Goal: Information Seeking & Learning: Learn about a topic

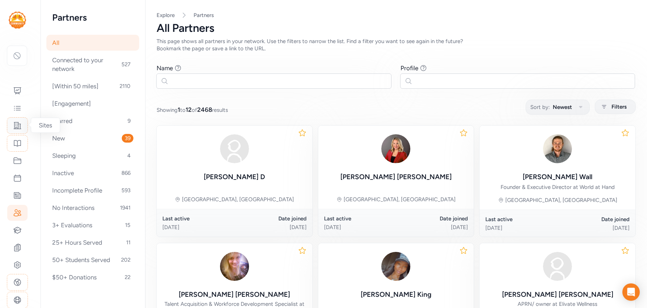
click at [17, 126] on icon at bounding box center [17, 125] width 9 height 9
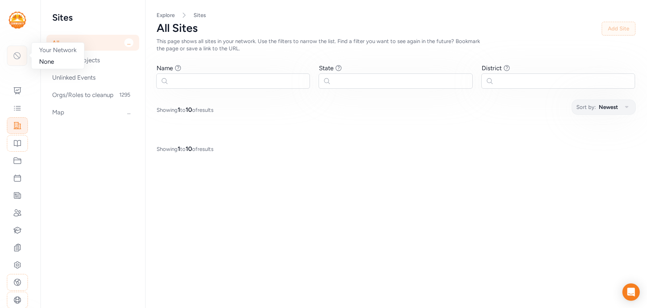
click at [20, 54] on icon at bounding box center [17, 56] width 7 height 7
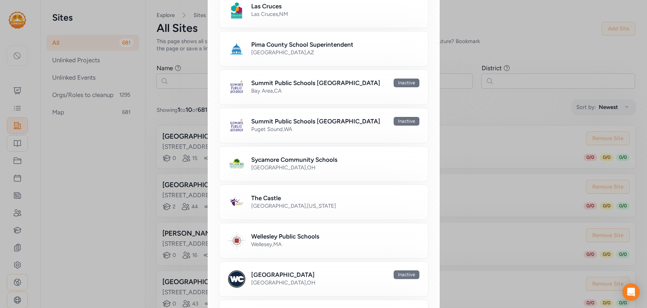
scroll to position [526, 0]
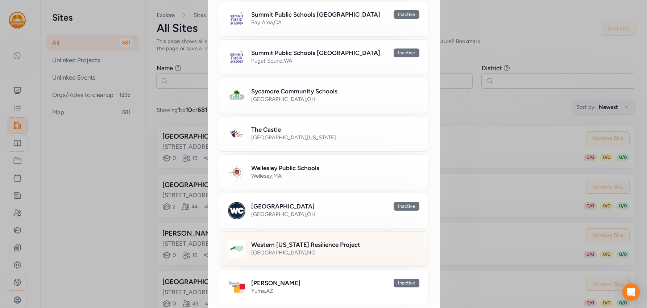
click at [284, 249] on div "[GEOGRAPHIC_DATA] , [GEOGRAPHIC_DATA]" at bounding box center [335, 252] width 168 height 7
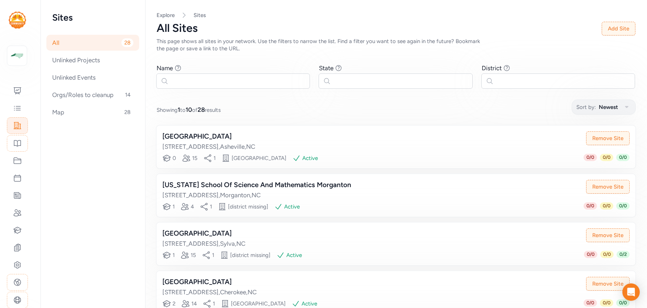
drag, startPoint x: 238, startPoint y: 135, endPoint x: 155, endPoint y: 135, distance: 83.3
click at [156, 135] on div "[GEOGRAPHIC_DATA] [STREET_ADDRESS] Remove Site Educators 0 Partners within 50 m…" at bounding box center [395, 147] width 479 height 43
copy div "[GEOGRAPHIC_DATA]"
click at [263, 183] on div "[US_STATE] School Of Science And Mathematics Morganton" at bounding box center [256, 185] width 189 height 10
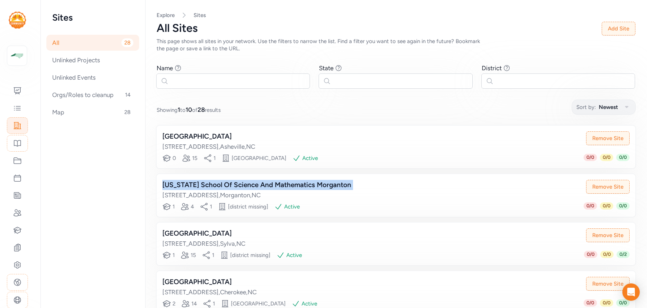
click at [263, 183] on div "[US_STATE] School Of Science And Mathematics Morganton" at bounding box center [256, 185] width 189 height 10
copy div "[US_STATE] School Of Science And Mathematics Morganton"
click at [185, 231] on div "[GEOGRAPHIC_DATA]" at bounding box center [203, 234] width 83 height 10
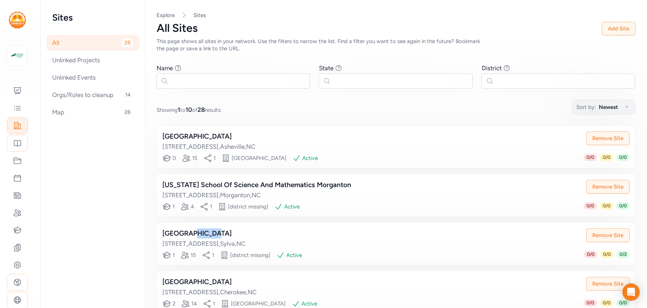
click at [185, 231] on div "[GEOGRAPHIC_DATA]" at bounding box center [203, 234] width 83 height 10
copy div "[GEOGRAPHIC_DATA]"
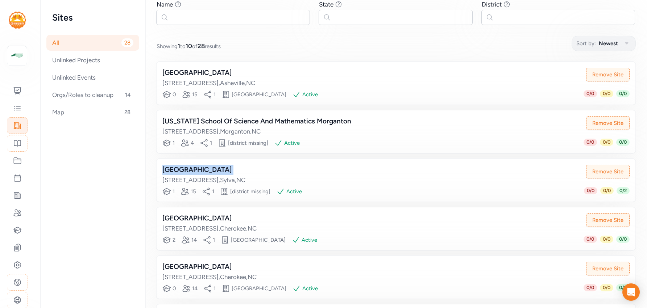
scroll to position [67, 0]
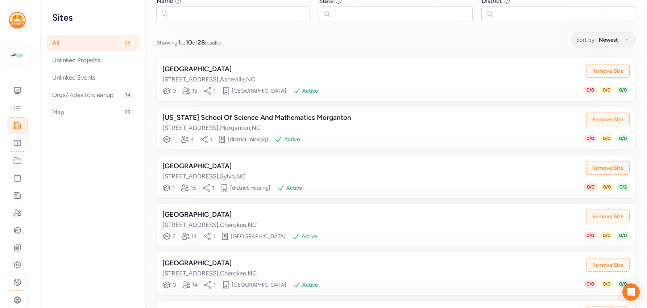
click at [228, 214] on div "[GEOGRAPHIC_DATA]" at bounding box center [209, 215] width 94 height 10
copy div "[GEOGRAPHIC_DATA]"
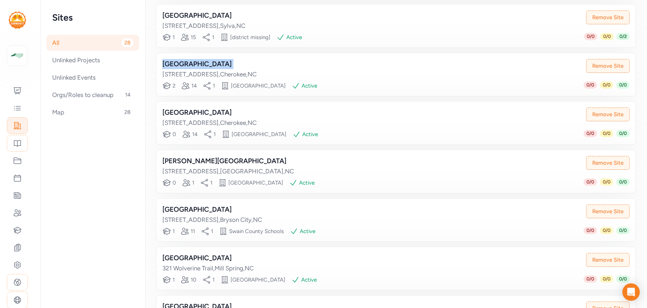
scroll to position [219, 0]
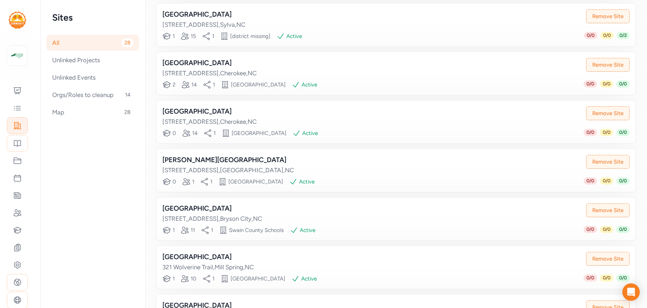
click at [210, 110] on div "[GEOGRAPHIC_DATA]" at bounding box center [209, 112] width 94 height 10
copy div "[GEOGRAPHIC_DATA]"
click at [206, 159] on div "[PERSON_NAME][GEOGRAPHIC_DATA]" at bounding box center [227, 160] width 131 height 10
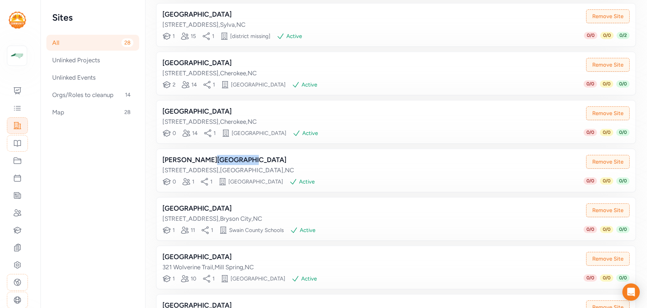
click at [206, 159] on div "[PERSON_NAME][GEOGRAPHIC_DATA]" at bounding box center [227, 160] width 131 height 10
copy div "[PERSON_NAME][GEOGRAPHIC_DATA]"
click at [199, 206] on div "[GEOGRAPHIC_DATA]" at bounding box center [212, 209] width 100 height 10
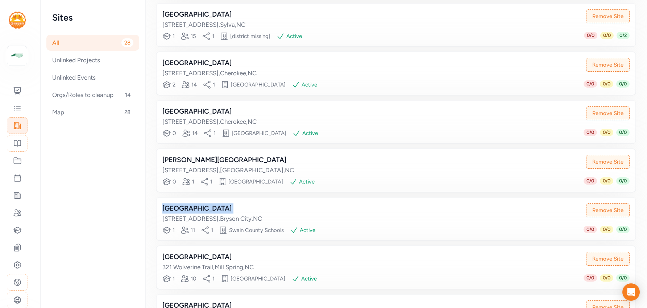
click at [199, 206] on div "[GEOGRAPHIC_DATA]" at bounding box center [212, 209] width 100 height 10
copy div "[GEOGRAPHIC_DATA]"
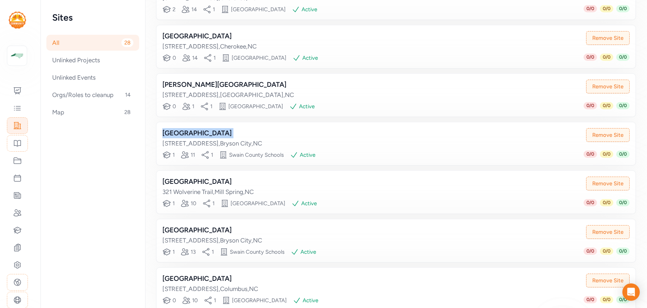
scroll to position [333, 0]
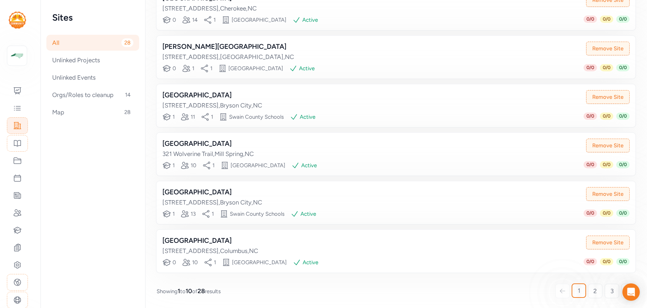
click at [223, 142] on div "[GEOGRAPHIC_DATA]" at bounding box center [207, 144] width 91 height 10
click at [222, 142] on div "[GEOGRAPHIC_DATA]" at bounding box center [207, 144] width 91 height 10
copy div "[GEOGRAPHIC_DATA]"
click at [195, 193] on div "[GEOGRAPHIC_DATA]" at bounding box center [212, 192] width 100 height 10
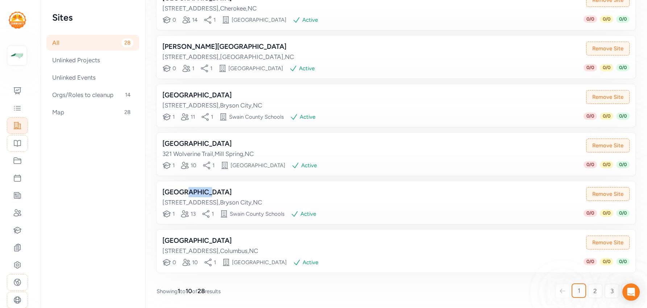
click at [195, 193] on div "[GEOGRAPHIC_DATA]" at bounding box center [212, 192] width 100 height 10
copy div "[GEOGRAPHIC_DATA]"
click at [205, 238] on div "[GEOGRAPHIC_DATA]" at bounding box center [210, 241] width 96 height 10
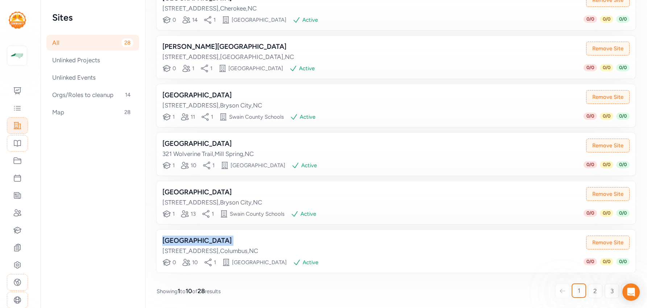
click at [205, 238] on div "[GEOGRAPHIC_DATA]" at bounding box center [210, 241] width 96 height 10
copy div "[GEOGRAPHIC_DATA]"
click at [594, 293] on span "2" at bounding box center [595, 291] width 4 height 9
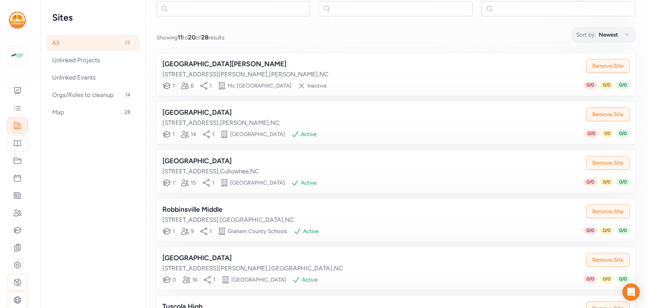
scroll to position [71, 0]
click at [207, 64] on div "[GEOGRAPHIC_DATA][PERSON_NAME]" at bounding box center [245, 65] width 166 height 10
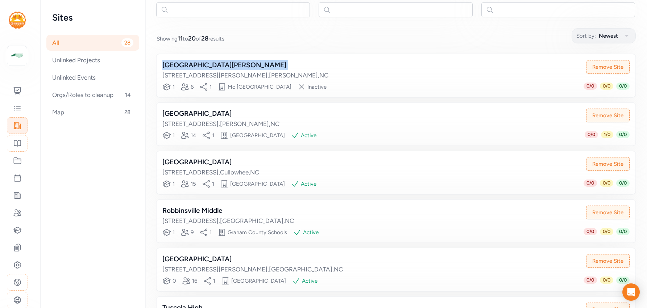
click at [207, 64] on div "[GEOGRAPHIC_DATA][PERSON_NAME]" at bounding box center [245, 65] width 166 height 10
click at [235, 111] on div "[GEOGRAPHIC_DATA]" at bounding box center [220, 114] width 117 height 10
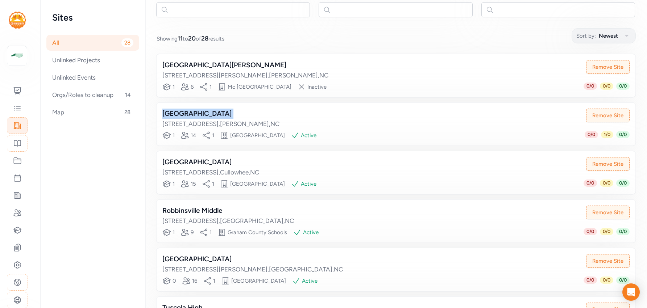
click at [235, 111] on div "[GEOGRAPHIC_DATA]" at bounding box center [220, 114] width 117 height 10
click at [213, 159] on div "[GEOGRAPHIC_DATA]" at bounding box center [210, 162] width 97 height 10
click at [184, 209] on div "Robbinsville Middle" at bounding box center [227, 211] width 131 height 10
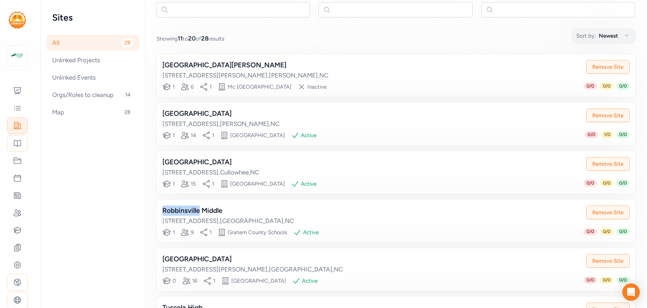
click at [184, 209] on div "Robbinsville Middle" at bounding box center [227, 211] width 131 height 10
click at [196, 256] on div "[GEOGRAPHIC_DATA]" at bounding box center [252, 259] width 180 height 10
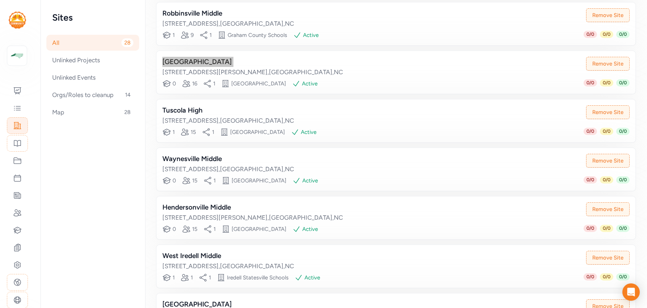
scroll to position [270, 0]
click at [182, 109] on div "Tuscola High" at bounding box center [227, 109] width 131 height 10
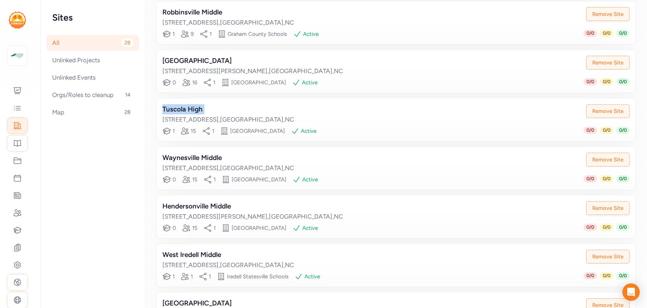
click at [182, 109] on div "Tuscola High" at bounding box center [227, 109] width 131 height 10
click at [201, 153] on div "Waynesville Middle" at bounding box center [227, 158] width 131 height 10
click at [218, 199] on div "[GEOGRAPHIC_DATA] Middle [STREET_ADDRESS][PERSON_NAME] Remove Site Educators 0 …" at bounding box center [395, 217] width 479 height 43
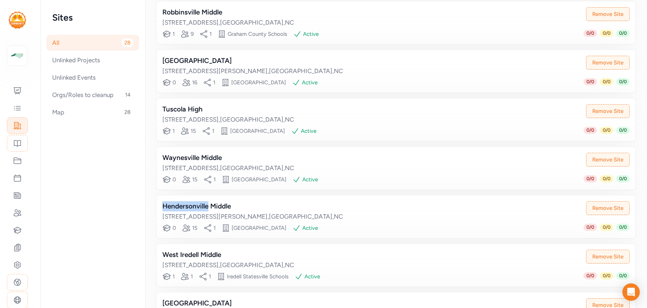
click at [218, 199] on div "[GEOGRAPHIC_DATA] Middle [STREET_ADDRESS][PERSON_NAME] Remove Site Educators 0 …" at bounding box center [395, 217] width 479 height 43
click at [218, 201] on div "Hendersonville Middle" at bounding box center [252, 206] width 180 height 10
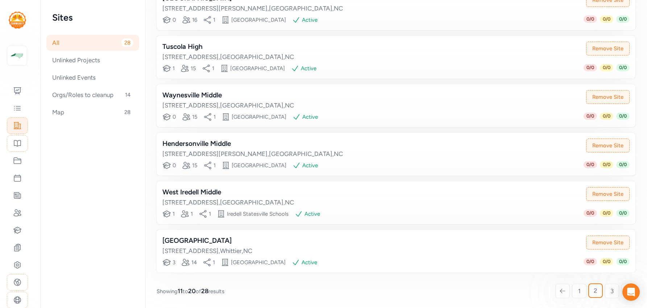
click at [186, 195] on div "West Iredell Middle" at bounding box center [227, 192] width 131 height 10
click at [217, 241] on div "[GEOGRAPHIC_DATA]" at bounding box center [207, 241] width 90 height 10
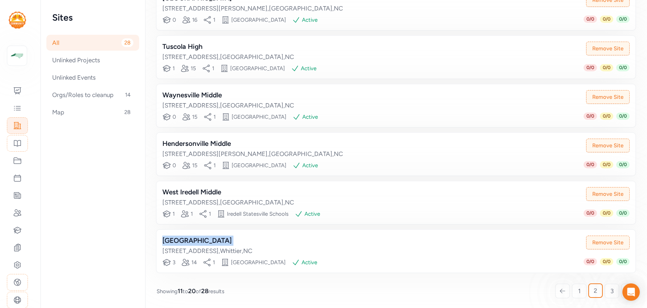
click at [217, 241] on div "[GEOGRAPHIC_DATA]" at bounding box center [207, 241] width 90 height 10
click at [612, 293] on span "3" at bounding box center [611, 291] width 3 height 9
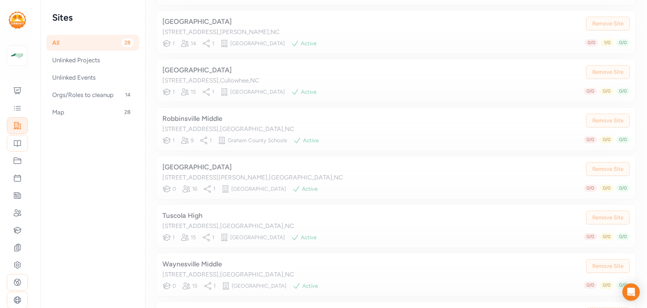
scroll to position [68, 0]
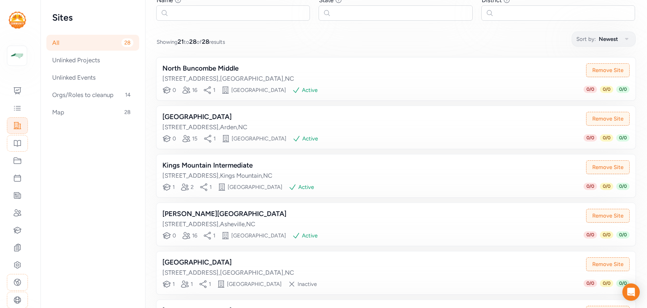
click at [211, 66] on div "North Buncombe Middle" at bounding box center [227, 68] width 131 height 10
click at [211, 67] on div "North Buncombe Middle" at bounding box center [227, 68] width 131 height 10
click at [193, 112] on div "[GEOGRAPHIC_DATA]" at bounding box center [204, 117] width 85 height 10
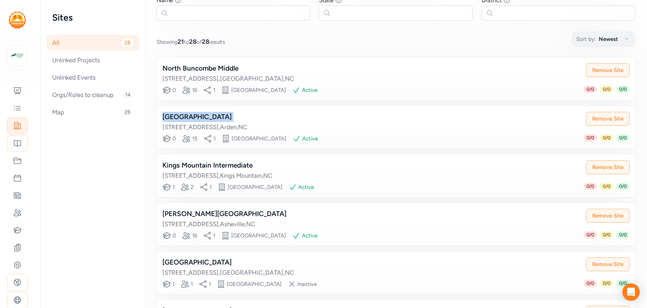
click at [193, 112] on div "[GEOGRAPHIC_DATA]" at bounding box center [204, 117] width 85 height 10
click at [190, 164] on div "Kings Mountain Intermediate" at bounding box center [217, 165] width 110 height 10
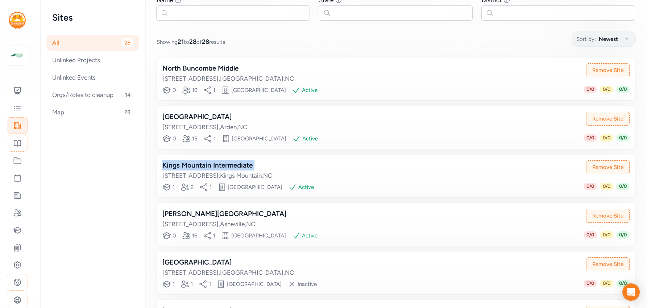
click at [190, 164] on div "Kings Mountain Intermediate" at bounding box center [217, 165] width 110 height 10
click at [182, 214] on div "[PERSON_NAME][GEOGRAPHIC_DATA]" at bounding box center [224, 214] width 124 height 10
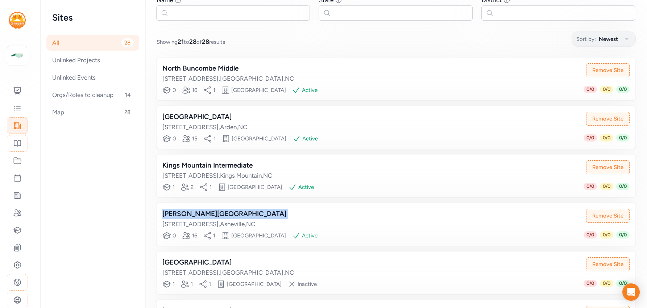
click at [182, 214] on div "[PERSON_NAME][GEOGRAPHIC_DATA]" at bounding box center [224, 214] width 124 height 10
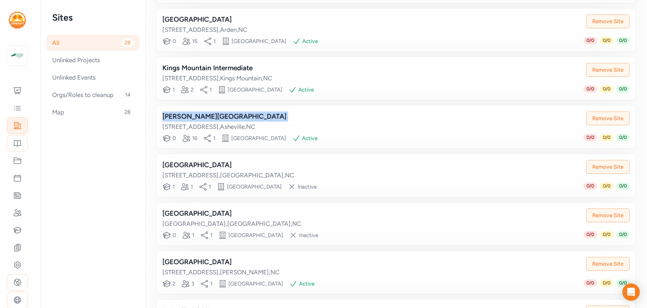
scroll to position [235, 0]
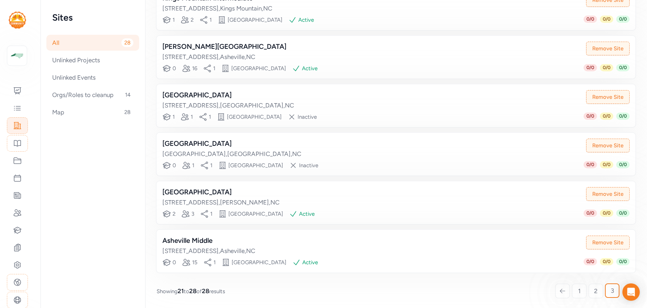
click at [198, 93] on div "[GEOGRAPHIC_DATA]" at bounding box center [227, 95] width 131 height 10
click at [185, 139] on div "[GEOGRAPHIC_DATA]" at bounding box center [231, 144] width 139 height 10
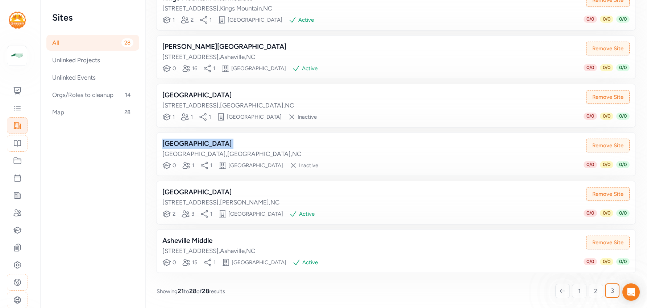
click at [185, 139] on div "[GEOGRAPHIC_DATA]" at bounding box center [231, 144] width 139 height 10
click at [206, 194] on div "[GEOGRAPHIC_DATA]" at bounding box center [220, 192] width 117 height 10
click at [168, 237] on div "Asheville Middle" at bounding box center [208, 241] width 93 height 10
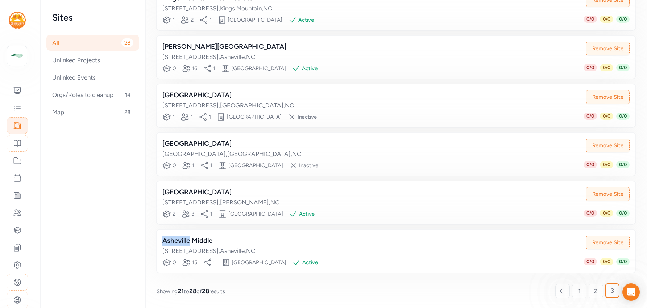
click at [168, 237] on div "Asheville Middle" at bounding box center [208, 241] width 93 height 10
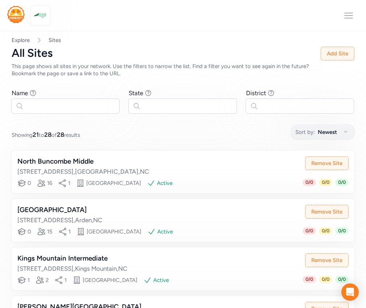
scroll to position [45, 0]
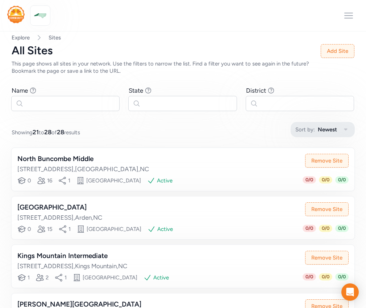
click at [316, 130] on button "Sort by: Newest" at bounding box center [323, 129] width 64 height 15
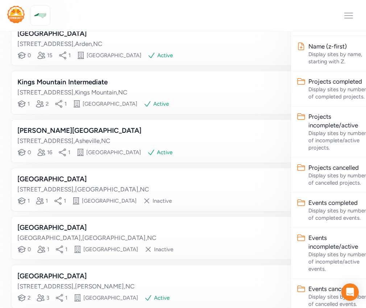
scroll to position [272, 0]
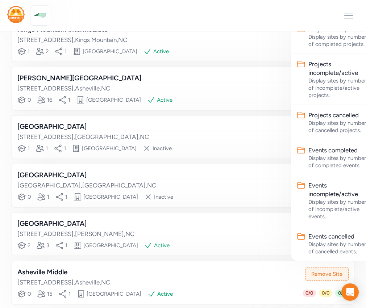
click at [255, 17] on div "Open sidebar" at bounding box center [183, 15] width 366 height 31
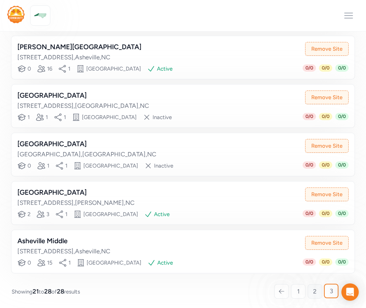
click at [315, 290] on span "2" at bounding box center [315, 291] width 4 height 9
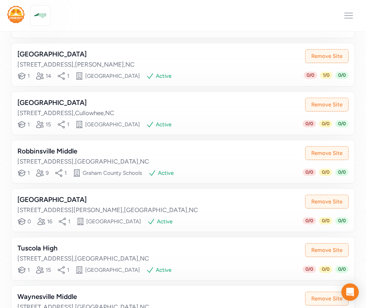
scroll to position [368, 0]
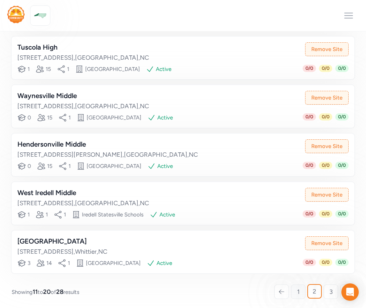
click at [297, 291] on span "1" at bounding box center [298, 292] width 3 height 9
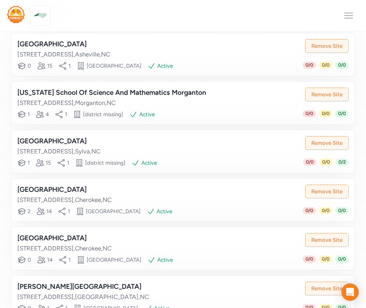
scroll to position [129, 0]
